Goal: Task Accomplishment & Management: Use online tool/utility

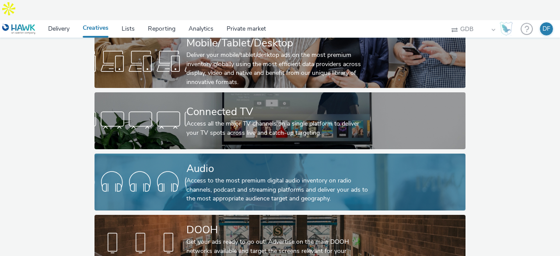
scroll to position [66, 0]
click at [287, 176] on div "Access to the most premium digital audio inventory on radio channels, podcast a…" at bounding box center [278, 189] width 184 height 27
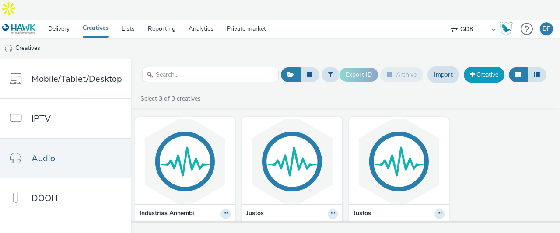
click at [486, 67] on link "Creative" at bounding box center [483, 75] width 41 height 16
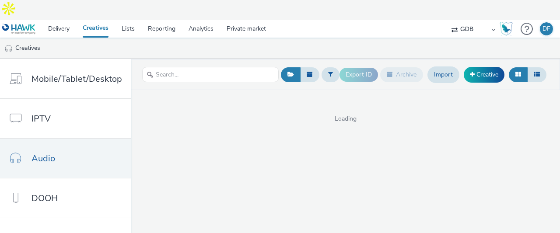
click at [462, 20] on select "AZERION EXIBER GDB HYPR PREDICTA SMART ACT WEACH" at bounding box center [473, 28] width 52 height 17
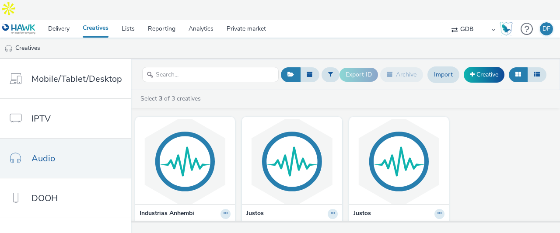
select select "ac009755-aa48-4799-8050-7a339a378eb8"
click at [447, 20] on select "AZERION EXIBER GDB HYPR PREDICTA SMART ACT WEACH" at bounding box center [473, 28] width 52 height 17
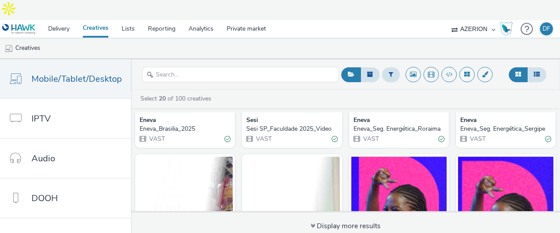
scroll to position [131, 0]
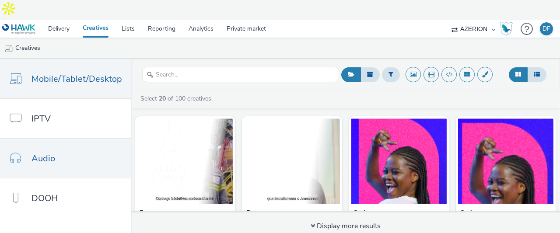
click at [65, 139] on link "Audio" at bounding box center [65, 158] width 131 height 39
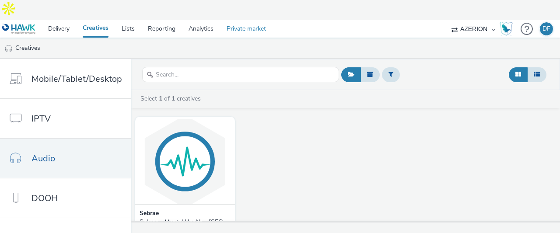
click at [238, 20] on link "Private market" at bounding box center [246, 28] width 52 height 17
